Goal: Task Accomplishment & Management: Use online tool/utility

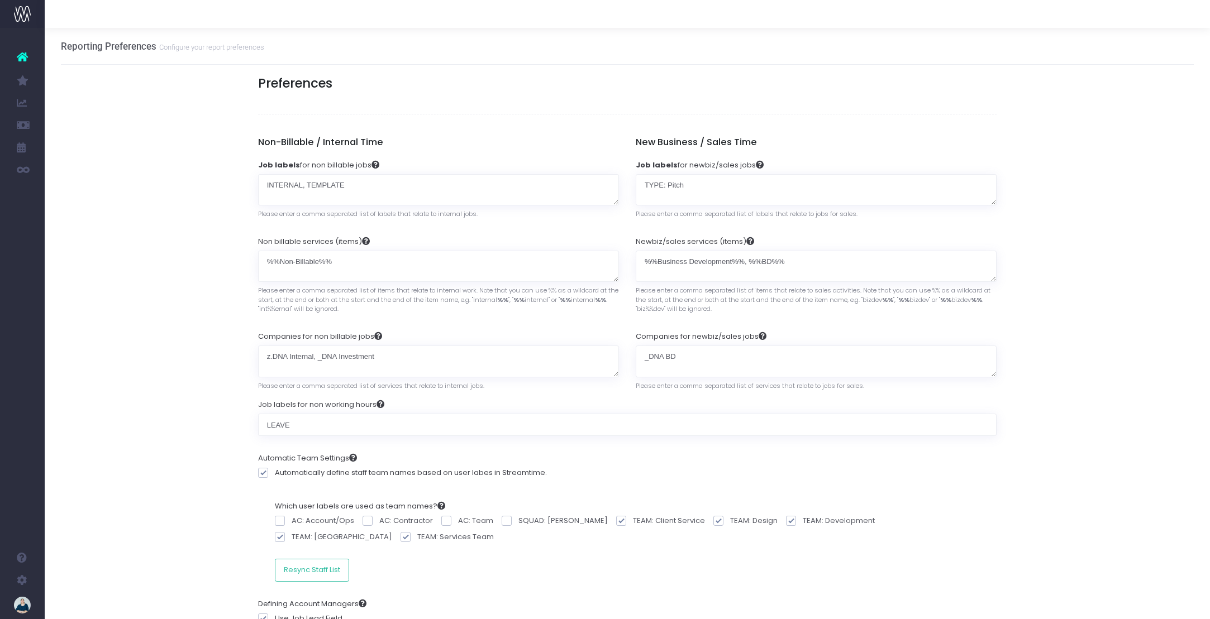
click at [21, 57] on icon at bounding box center [22, 57] width 11 height 15
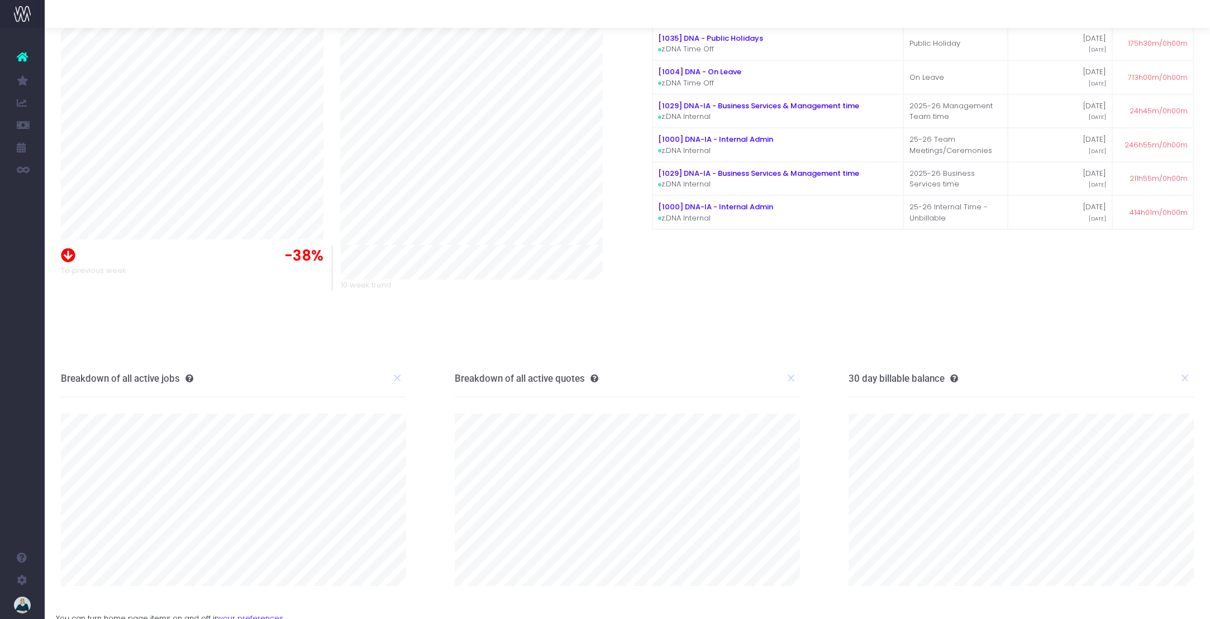
scroll to position [109, 0]
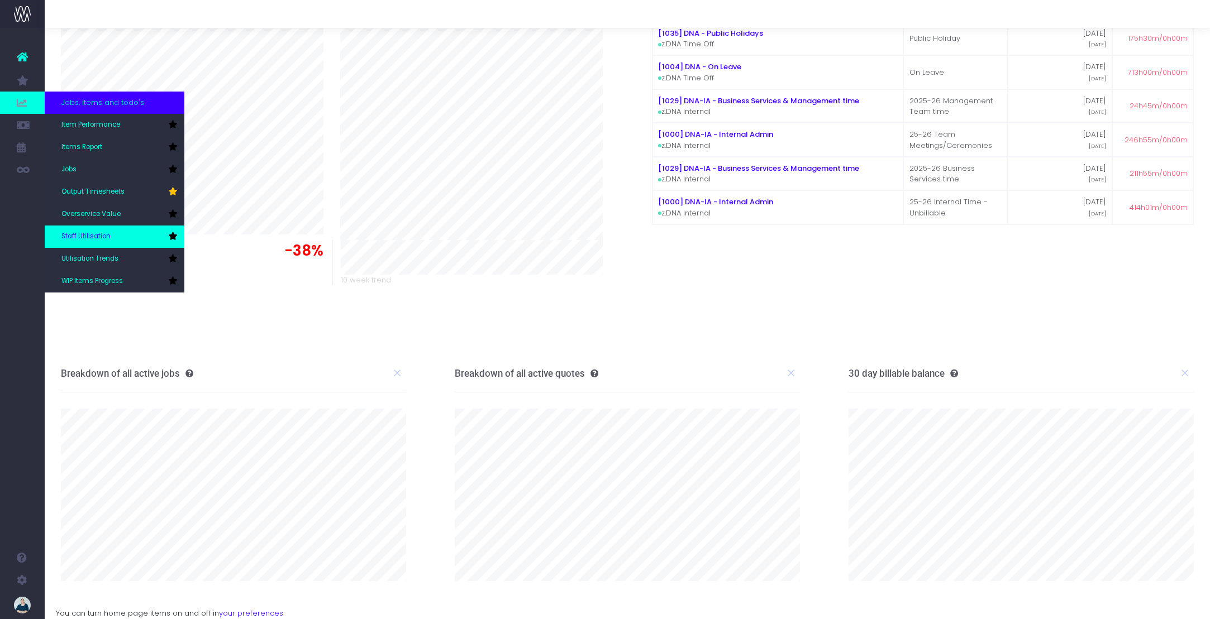
click at [89, 232] on span "Staff Utilisation" at bounding box center [85, 237] width 49 height 10
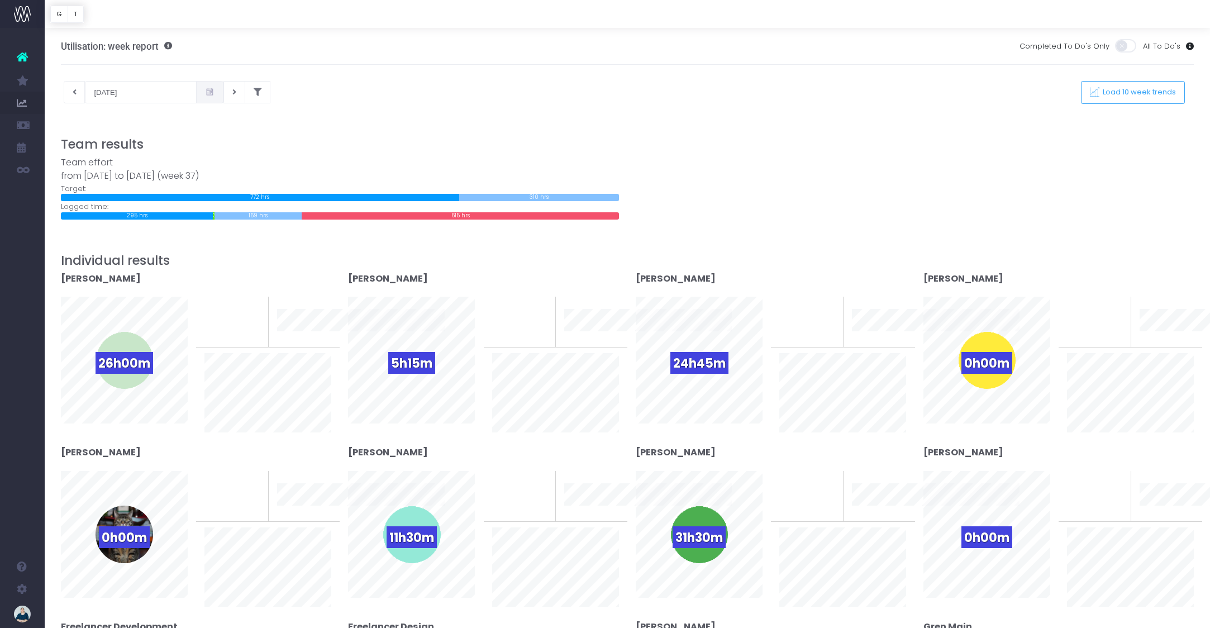
click at [196, 93] on span at bounding box center [209, 92] width 27 height 22
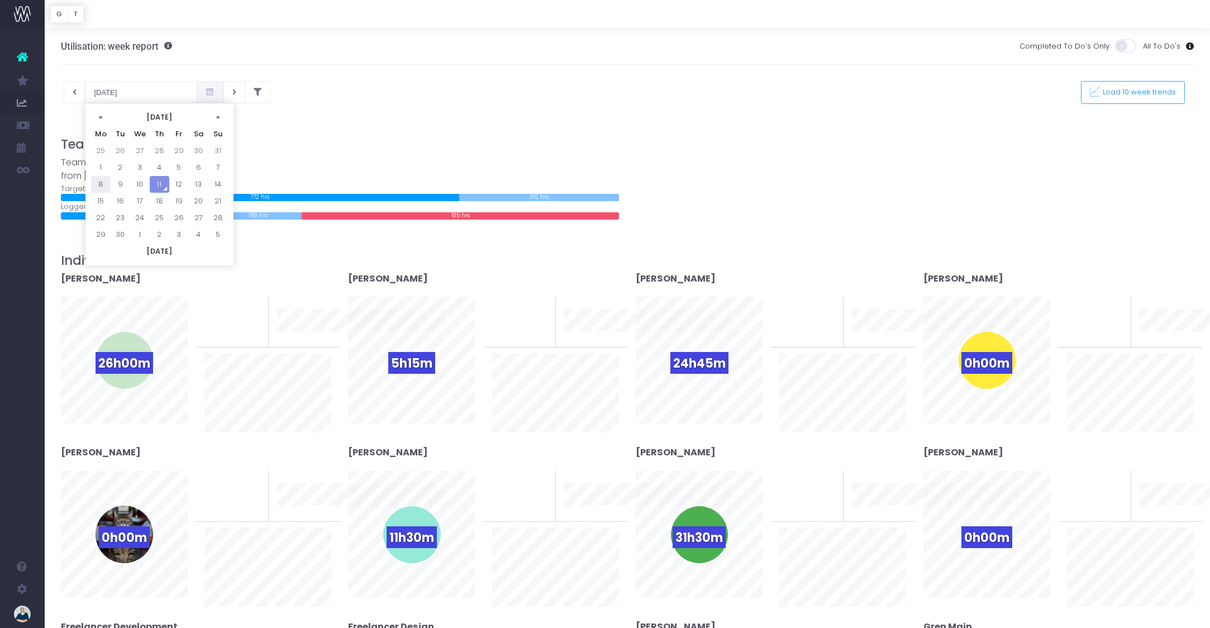
click at [98, 185] on td "8" at bounding box center [101, 184] width 20 height 17
type input "08-09-2025"
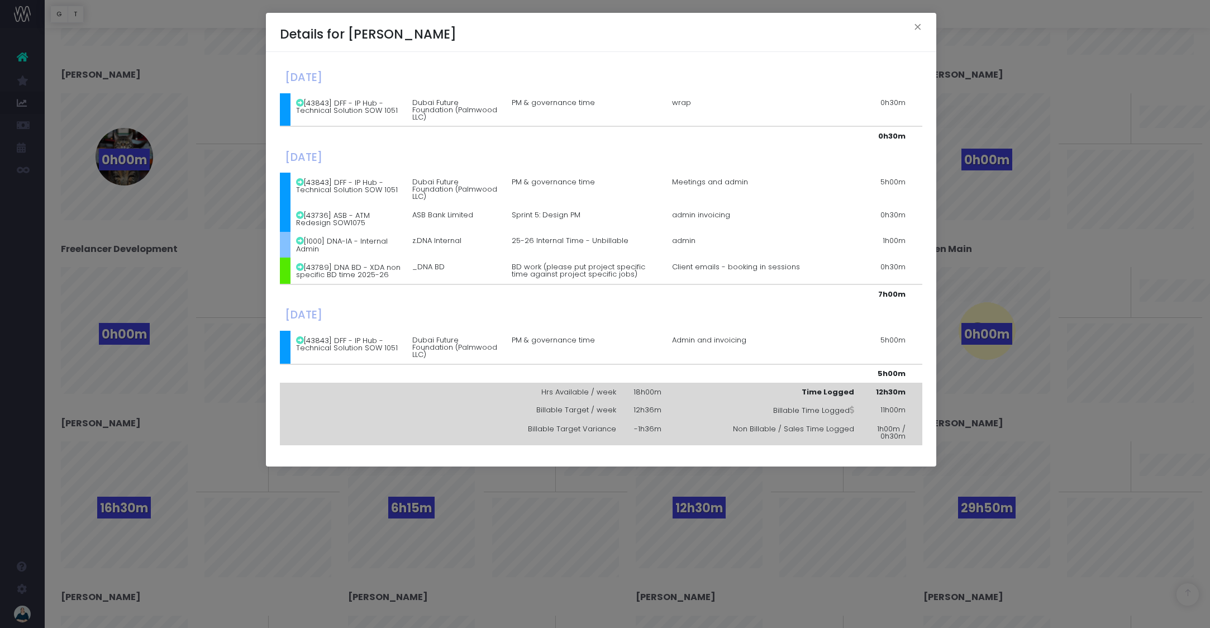
scroll to position [257, 0]
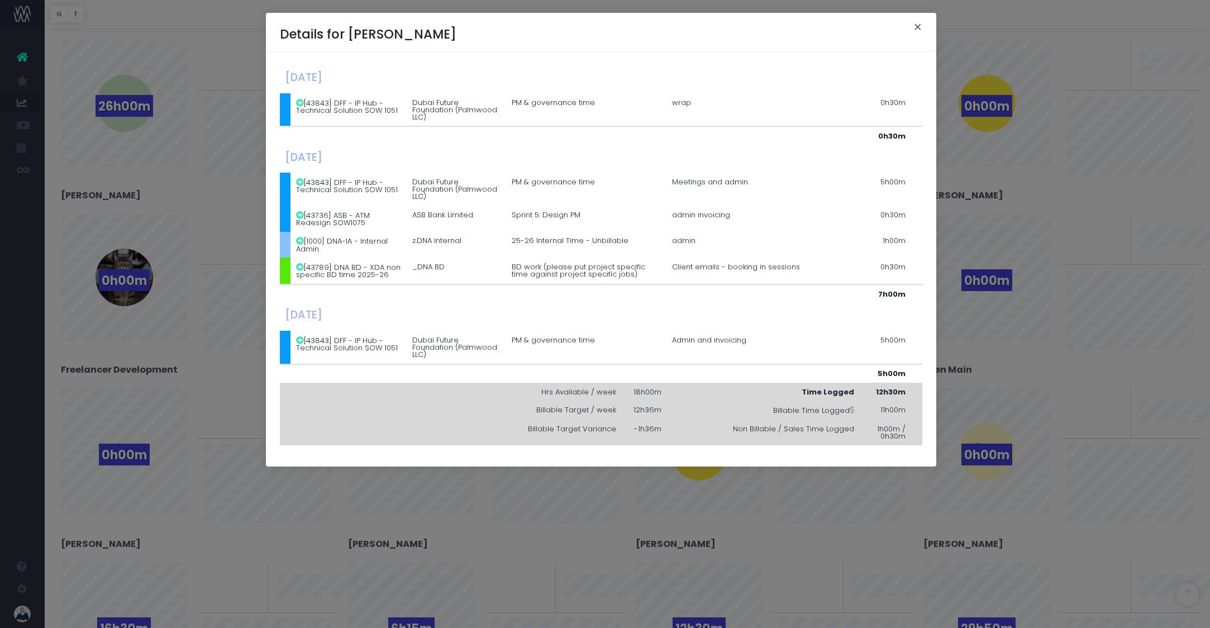
click at [919, 25] on button "×" at bounding box center [917, 29] width 23 height 18
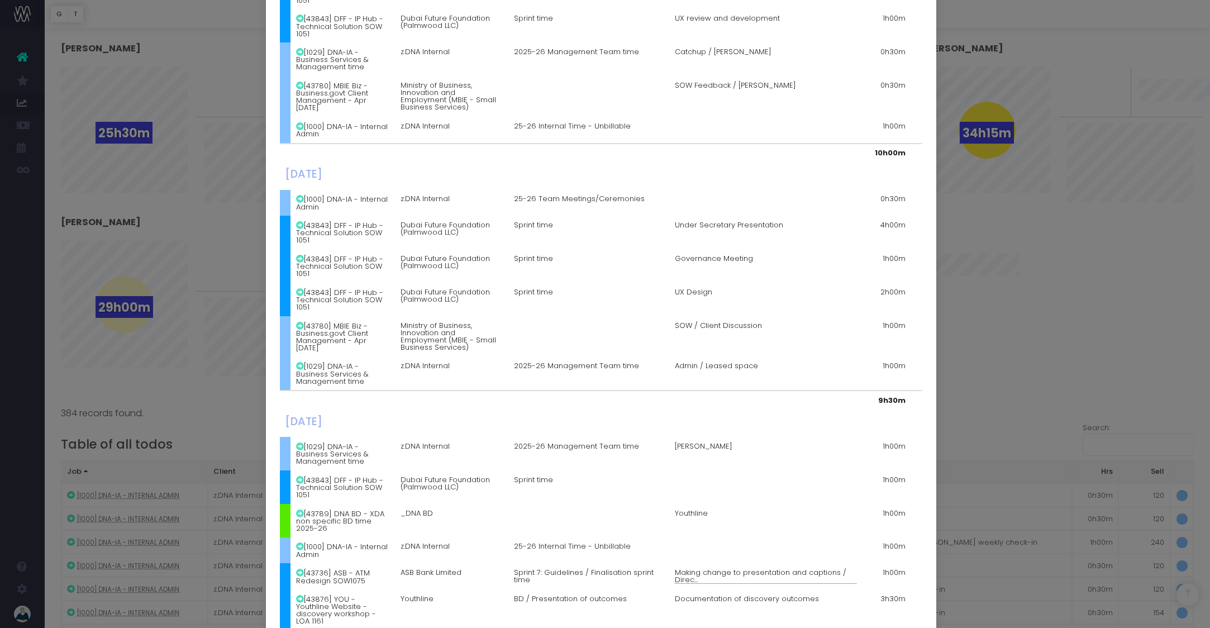
scroll to position [0, 0]
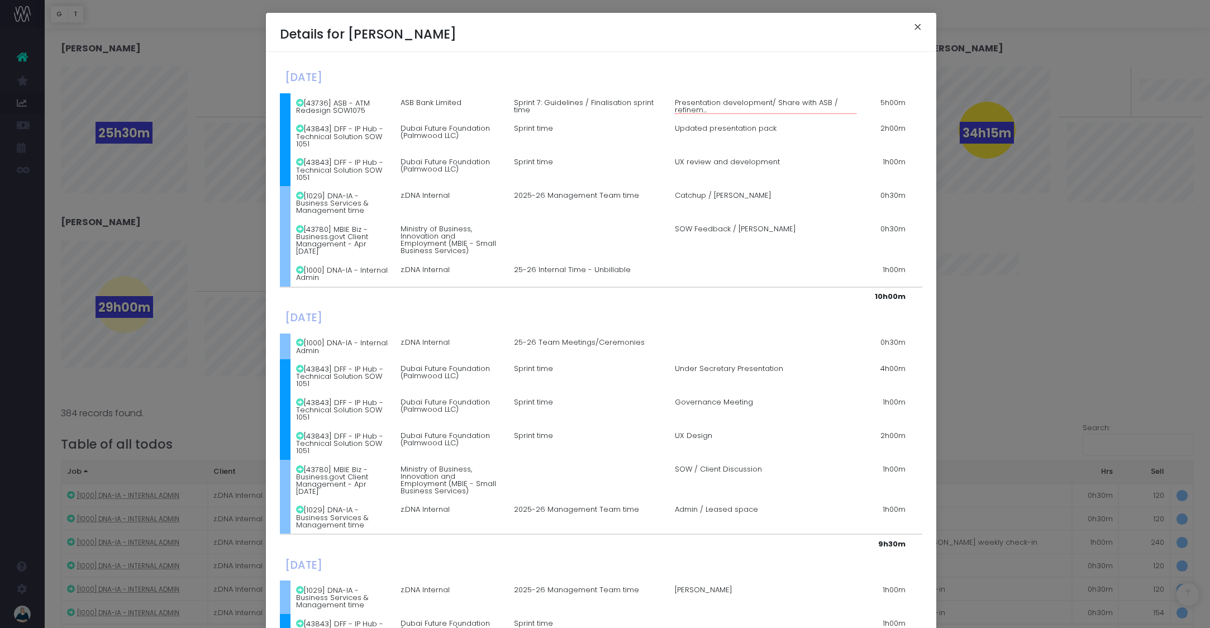
click at [914, 27] on button "×" at bounding box center [917, 29] width 23 height 18
